Goal: Check status: Check status

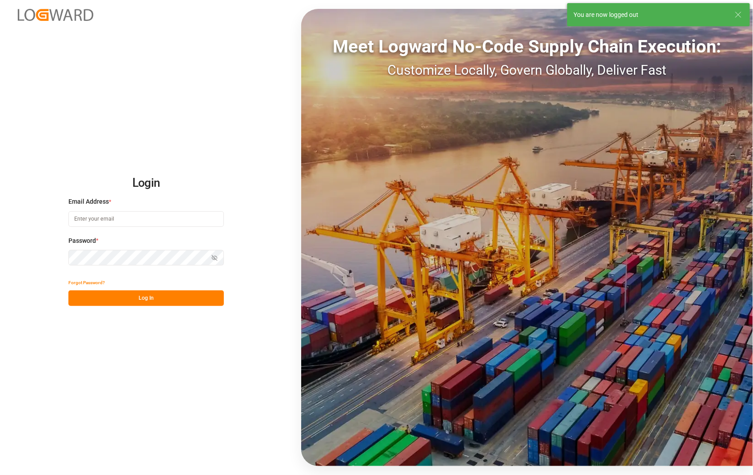
type input "[PERSON_NAME][EMAIL_ADDRESS][DOMAIN_NAME]"
click at [133, 300] on button "Log In" at bounding box center [146, 298] width 156 height 16
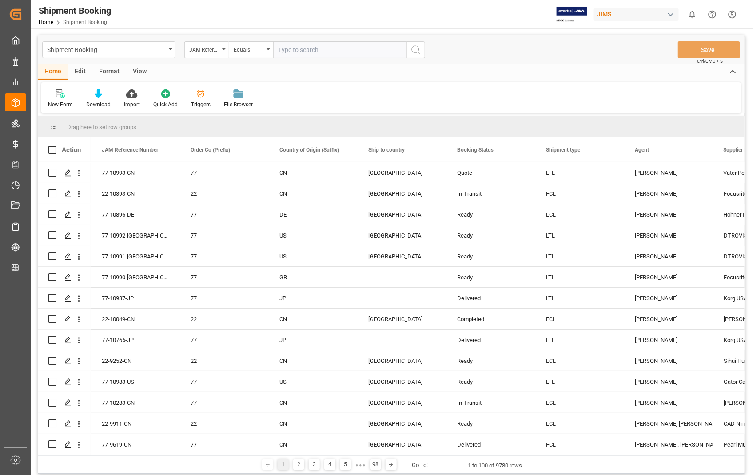
click at [321, 52] on input "text" at bounding box center [339, 49] width 133 height 17
paste input "22-6432-ID"
type input "22-6432-ID"
click at [415, 46] on circle "search button" at bounding box center [415, 49] width 7 height 7
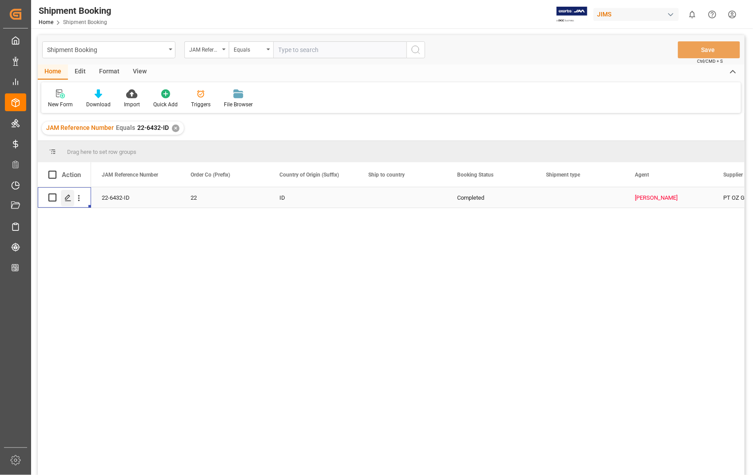
click at [69, 197] on icon "Press SPACE to select this row." at bounding box center [67, 197] width 7 height 7
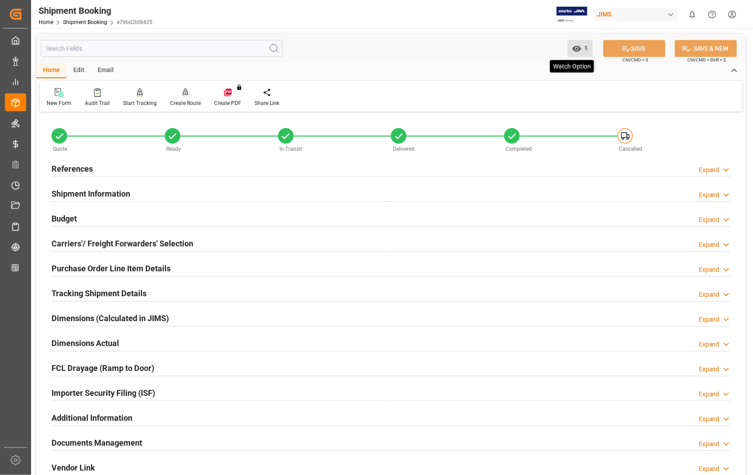
click at [576, 48] on icon "open menu" at bounding box center [576, 49] width 8 height 6
click at [398, 63] on div "Home Edit Email" at bounding box center [391, 70] width 710 height 15
click at [587, 48] on span "1" at bounding box center [585, 47] width 7 height 7
click at [384, 70] on div "Home Edit Email" at bounding box center [391, 70] width 710 height 15
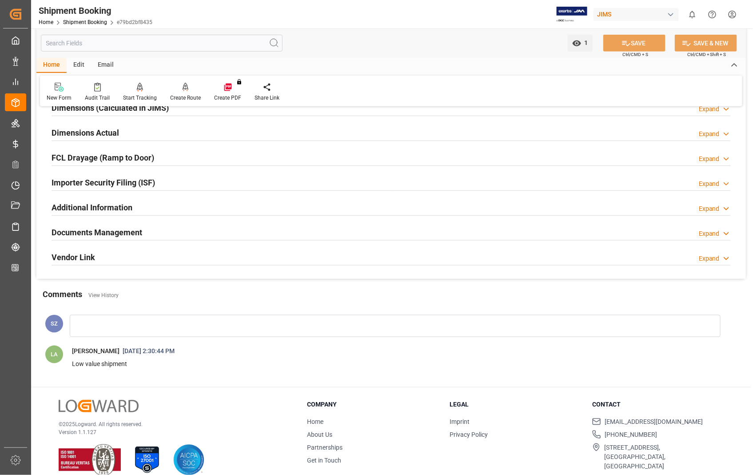
scroll to position [223, 0]
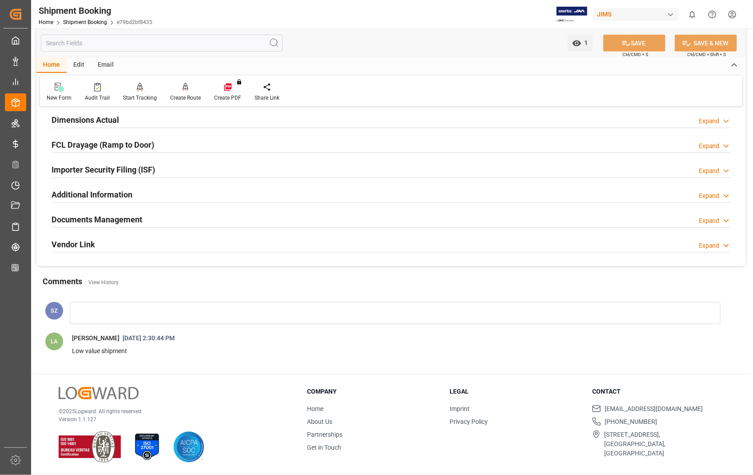
click at [118, 215] on h2 "Documents Management" at bounding box center [97, 219] width 91 height 12
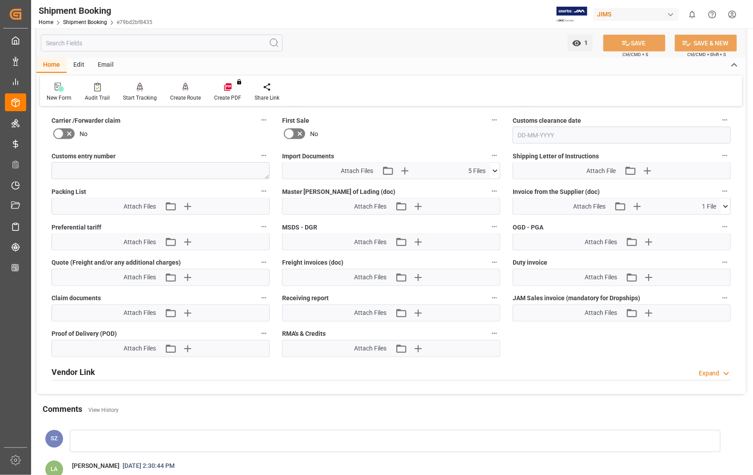
scroll to position [519, 0]
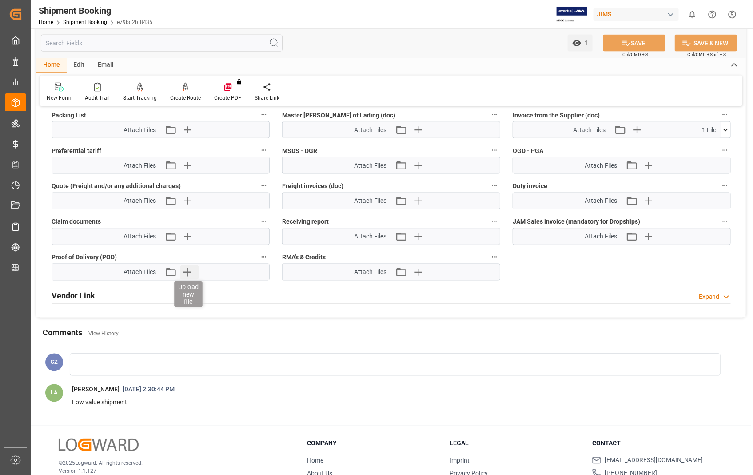
click at [186, 269] on icon "button" at bounding box center [187, 272] width 8 height 8
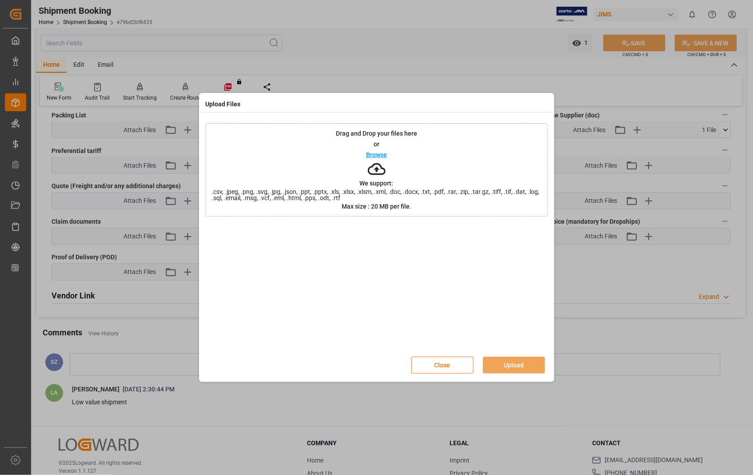
click at [371, 154] on p "Browse" at bounding box center [376, 155] width 21 height 6
click at [506, 363] on button "Upload" at bounding box center [514, 364] width 62 height 17
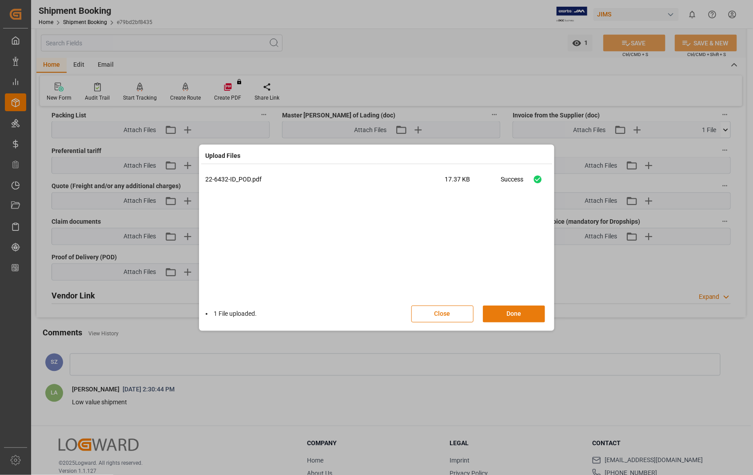
click at [514, 310] on button "Done" at bounding box center [514, 313] width 62 height 17
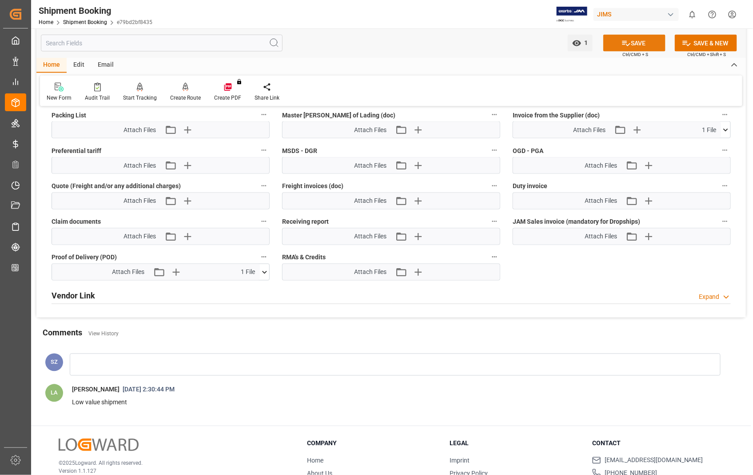
click at [647, 45] on button "SAVE" at bounding box center [634, 43] width 62 height 17
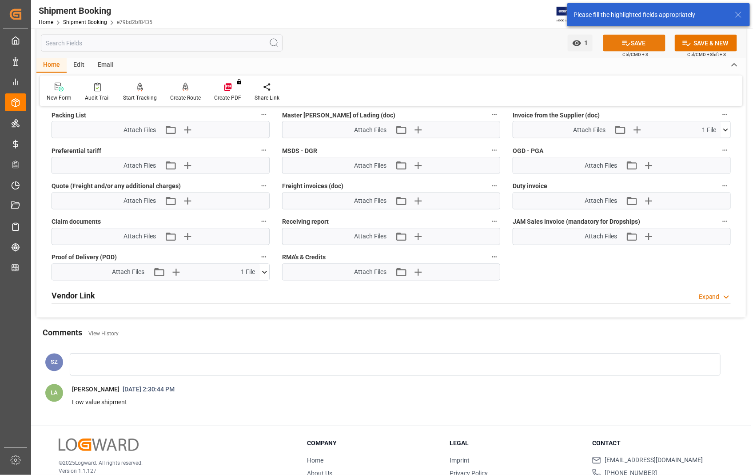
click at [634, 39] on button "SAVE" at bounding box center [634, 43] width 62 height 17
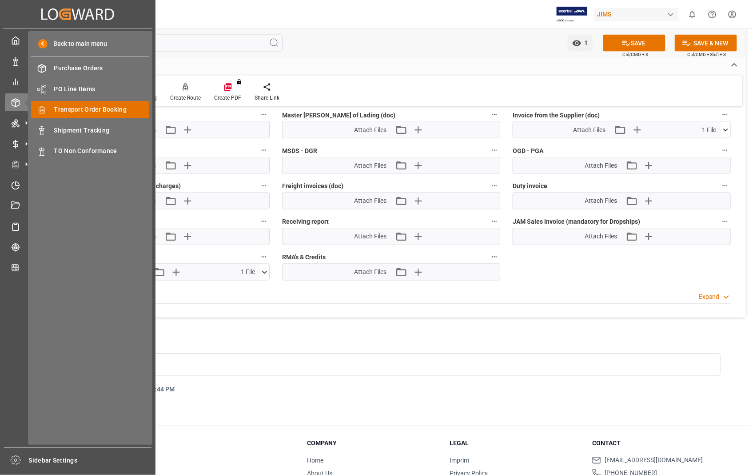
click at [84, 112] on span "Transport Order Booking" at bounding box center [102, 109] width 96 height 9
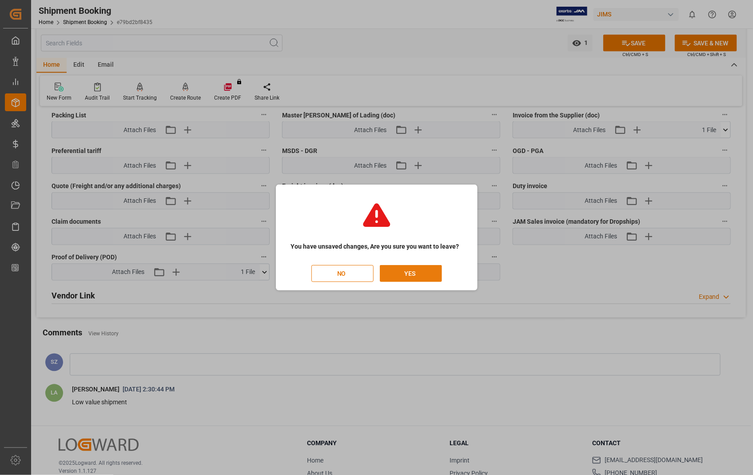
click at [413, 272] on button "YES" at bounding box center [411, 273] width 62 height 17
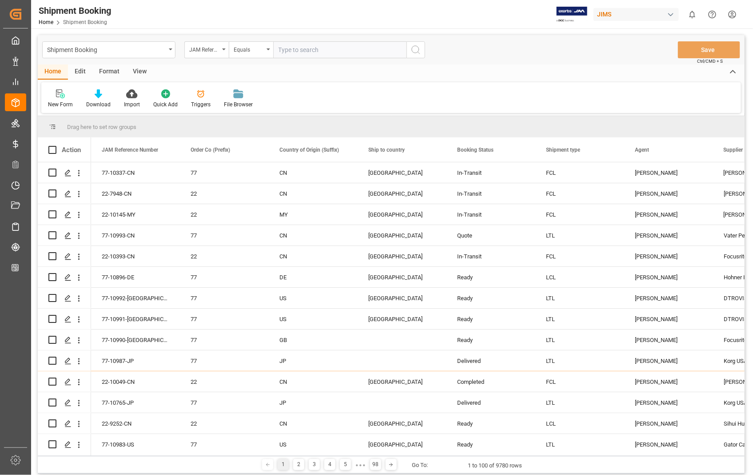
click at [348, 47] on input "text" at bounding box center [339, 49] width 133 height 17
paste input "22-6432-ID"
type input "22-6432-ID"
click at [415, 51] on icon "search button" at bounding box center [416, 49] width 11 height 11
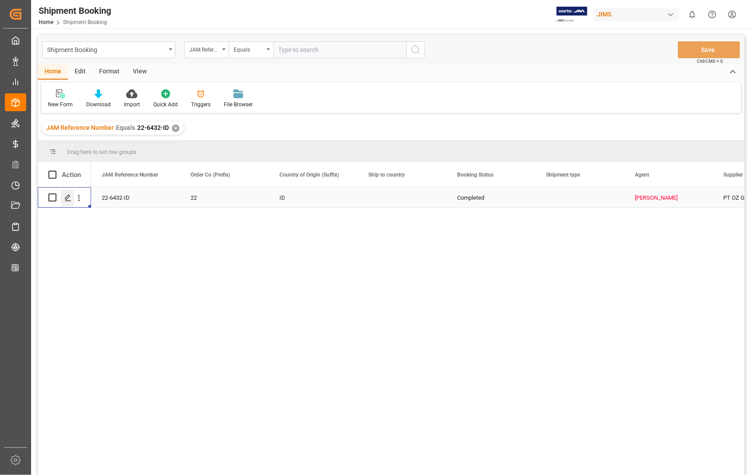
click at [65, 198] on polygon "Press SPACE to select this row." at bounding box center [67, 197] width 4 height 4
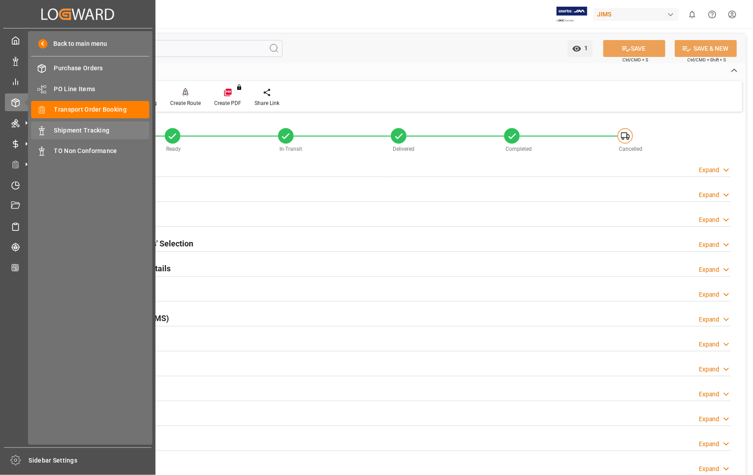
click at [95, 131] on span "Shipment Tracking" at bounding box center [102, 130] width 96 height 9
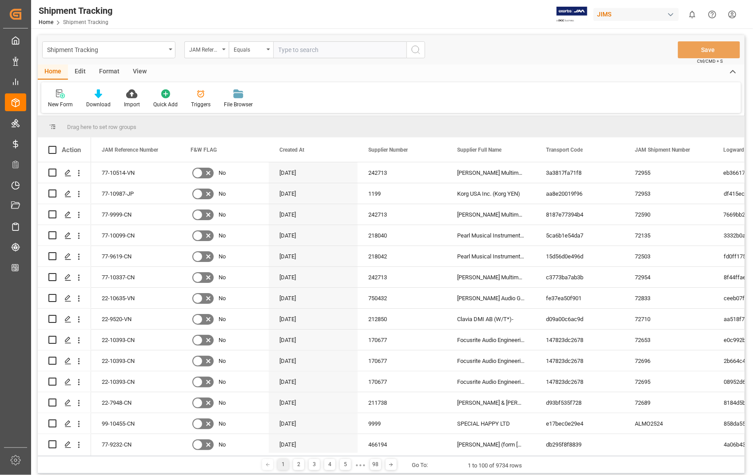
click at [343, 48] on input "text" at bounding box center [339, 49] width 133 height 17
paste input "22-6432-ID"
type input "22-6432-ID"
click at [414, 46] on icon "search button" at bounding box center [416, 49] width 11 height 11
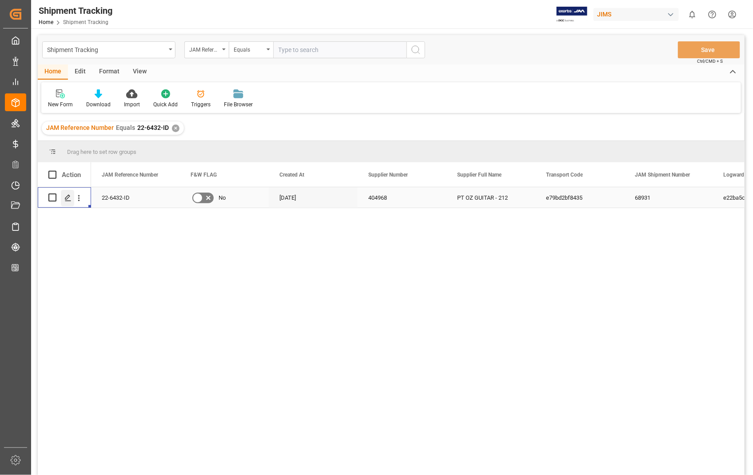
click at [66, 194] on icon "Press SPACE to select this row." at bounding box center [67, 197] width 7 height 7
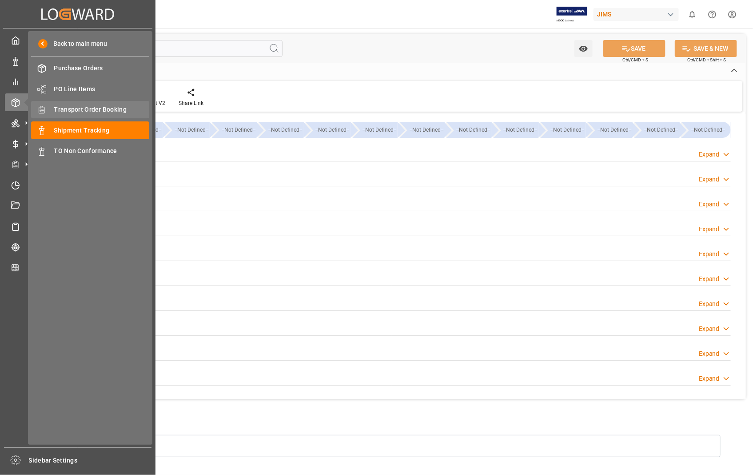
click at [121, 107] on span "Transport Order Booking" at bounding box center [102, 109] width 96 height 9
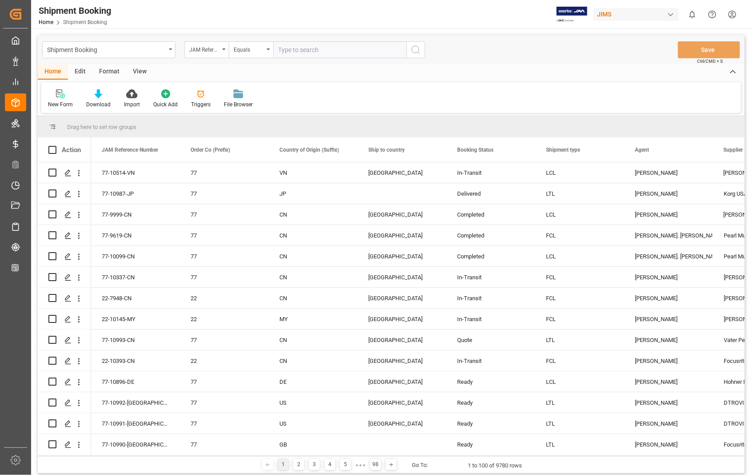
click at [336, 52] on input "text" at bounding box center [339, 49] width 133 height 17
type input "22-6432-ID"
click at [415, 50] on icon "search button" at bounding box center [416, 49] width 11 height 11
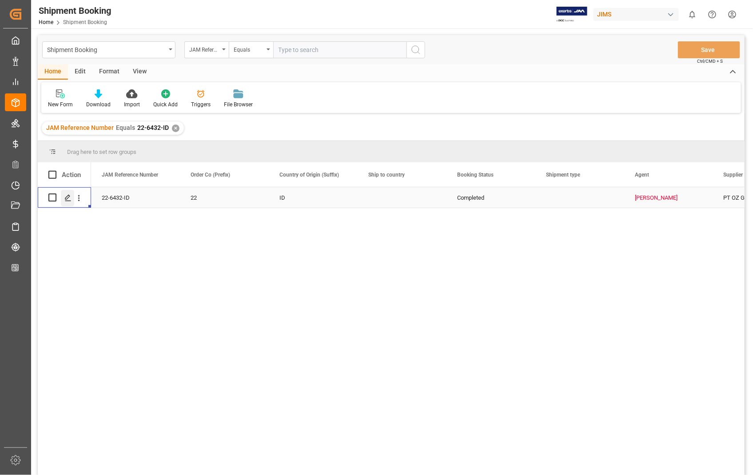
click at [65, 196] on icon "Press SPACE to select this row." at bounding box center [67, 197] width 7 height 7
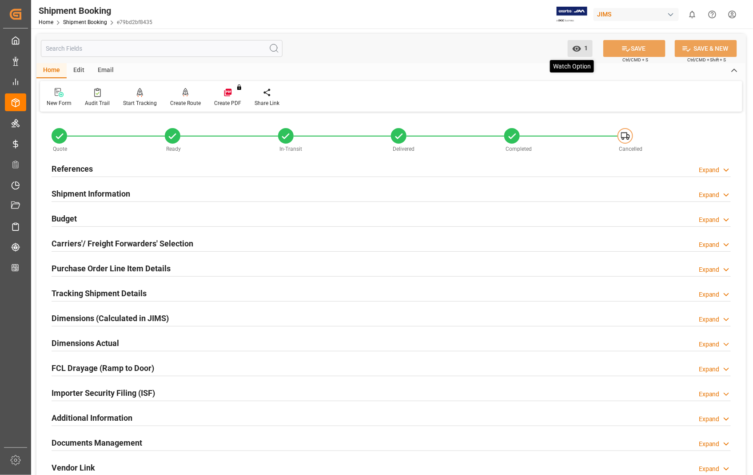
click at [578, 49] on icon "open menu" at bounding box center [576, 48] width 9 height 9
click at [341, 83] on div "New Form Audit Trail Start Tracking Create Empty Shipment Tracking Create Route…" at bounding box center [391, 96] width 702 height 31
